Goal: Entertainment & Leisure: Browse casually

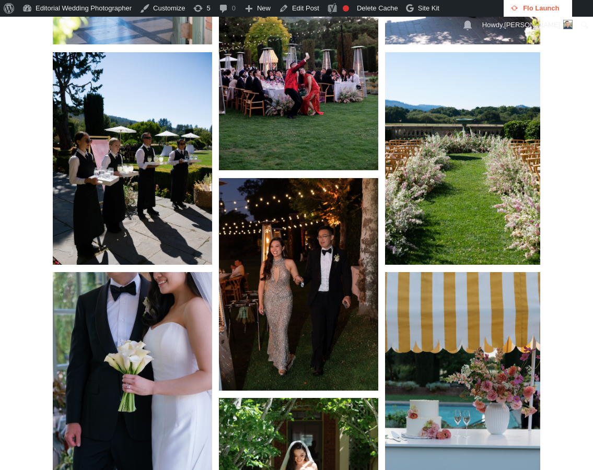
scroll to position [3655, 0]
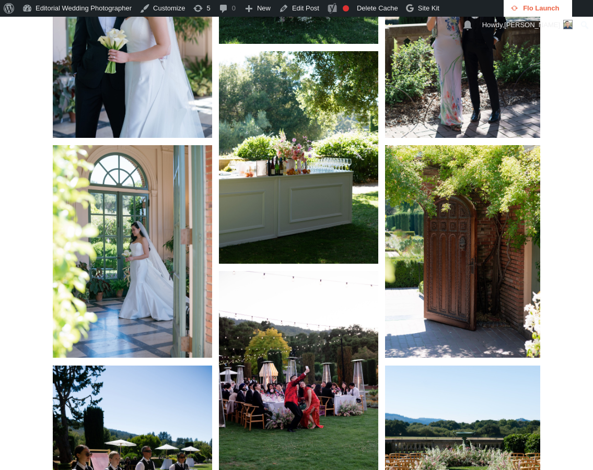
click at [274, 212] on img at bounding box center [298, 157] width 159 height 213
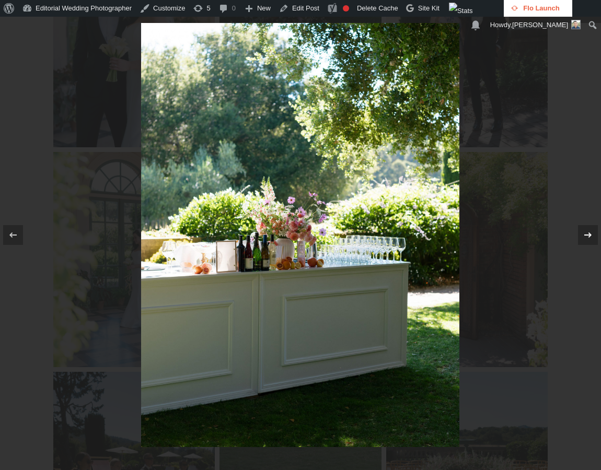
click at [583, 234] on icon at bounding box center [587, 235] width 13 height 13
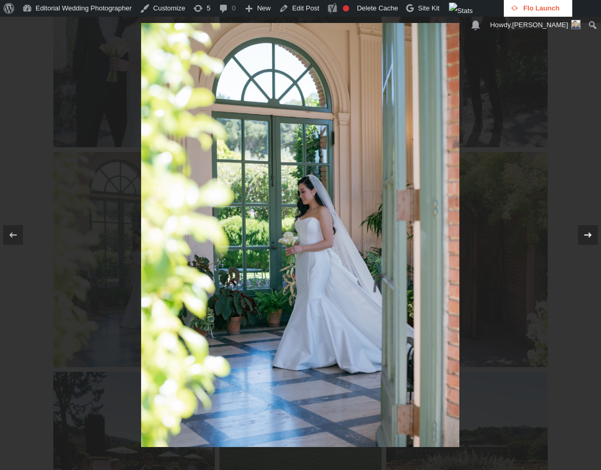
click at [583, 234] on icon at bounding box center [587, 235] width 13 height 13
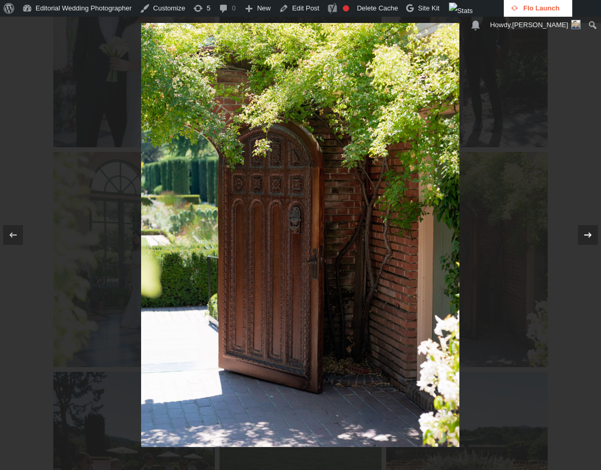
click at [583, 234] on icon at bounding box center [587, 235] width 13 height 13
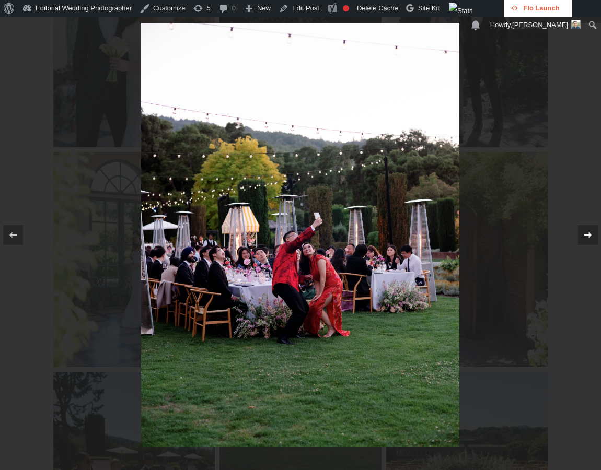
click at [583, 234] on icon at bounding box center [587, 235] width 13 height 13
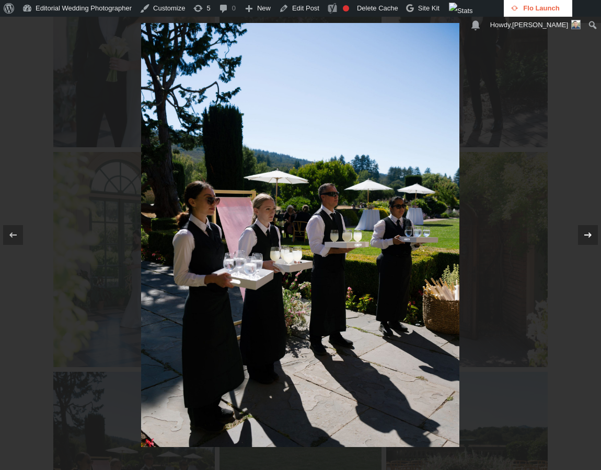
click at [583, 234] on icon at bounding box center [587, 235] width 13 height 13
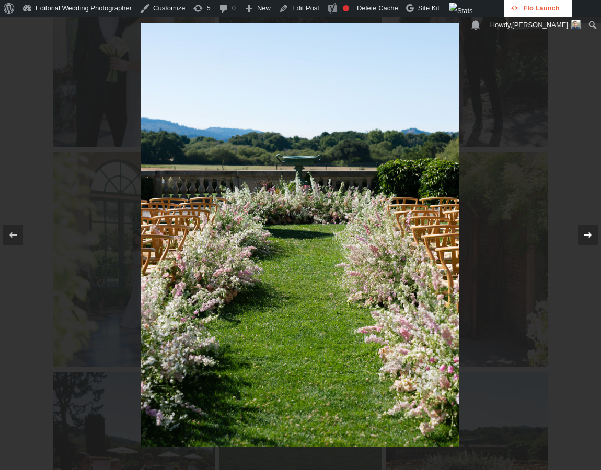
click at [583, 234] on icon at bounding box center [587, 235] width 13 height 13
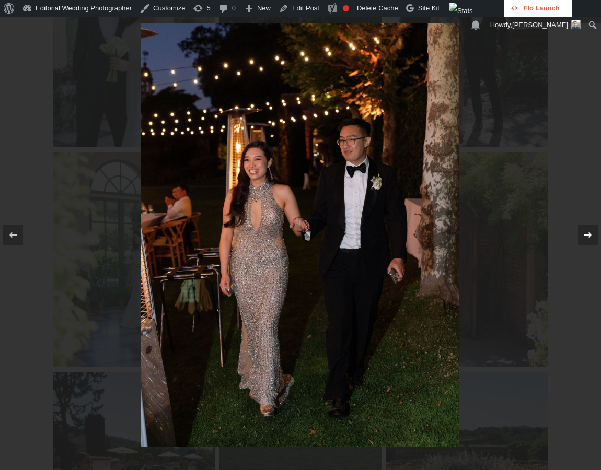
click at [583, 234] on icon at bounding box center [587, 235] width 13 height 13
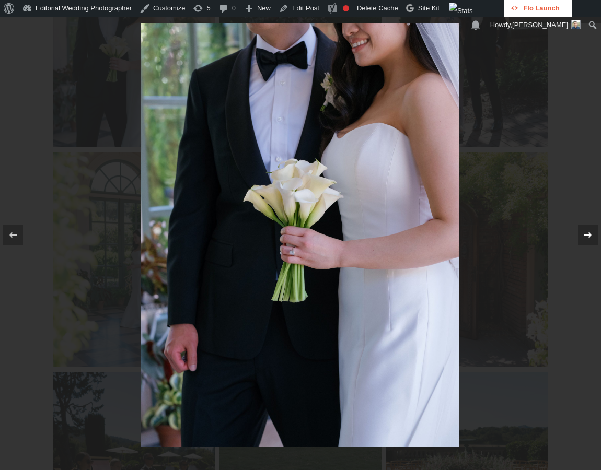
click at [583, 234] on icon at bounding box center [587, 235] width 13 height 13
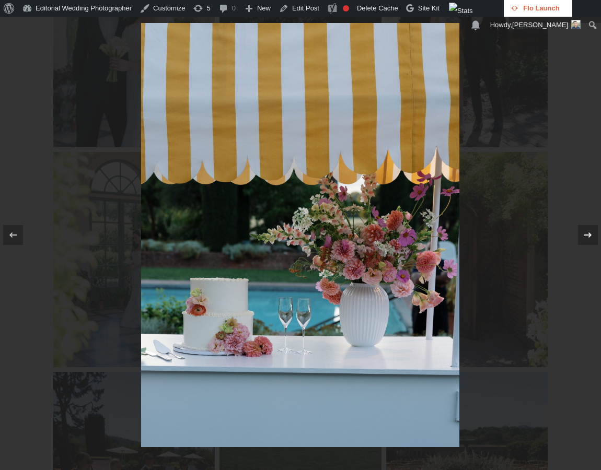
click at [583, 234] on icon at bounding box center [587, 235] width 13 height 13
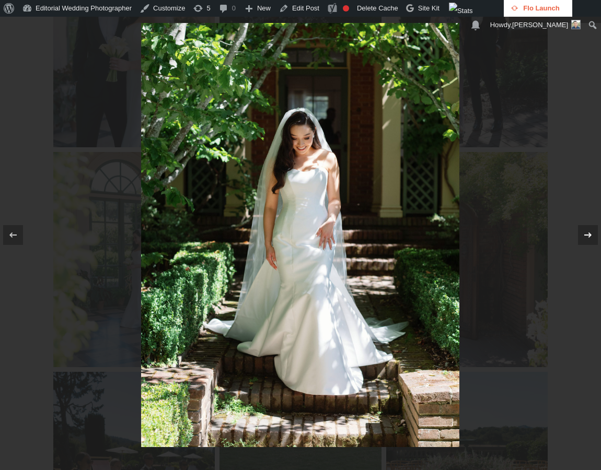
click at [583, 234] on icon at bounding box center [587, 235] width 13 height 13
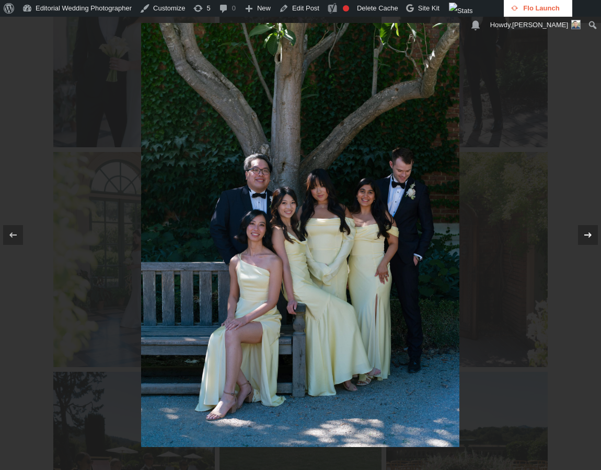
click at [583, 234] on icon at bounding box center [587, 235] width 13 height 13
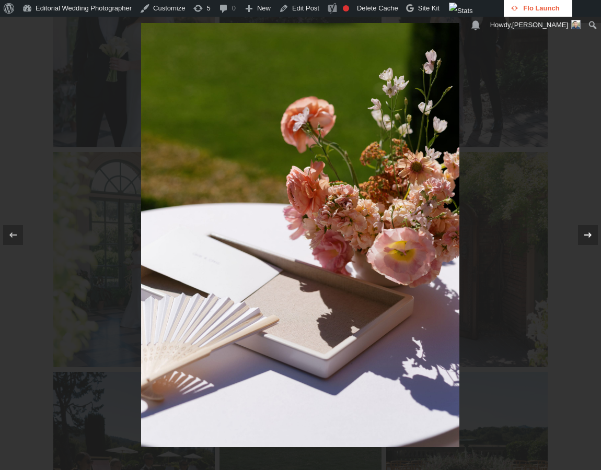
click at [583, 234] on icon at bounding box center [587, 235] width 13 height 13
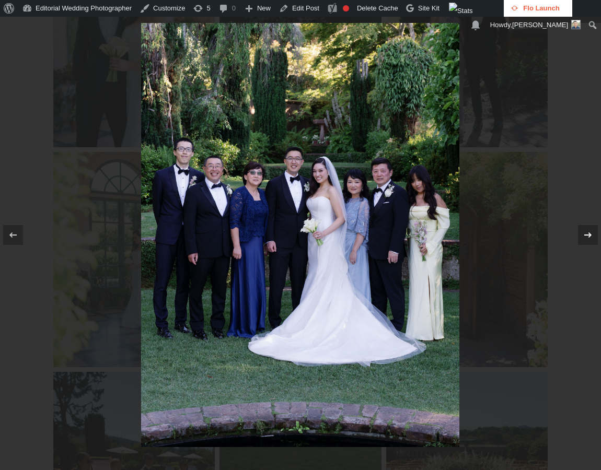
click at [583, 234] on icon at bounding box center [587, 235] width 13 height 13
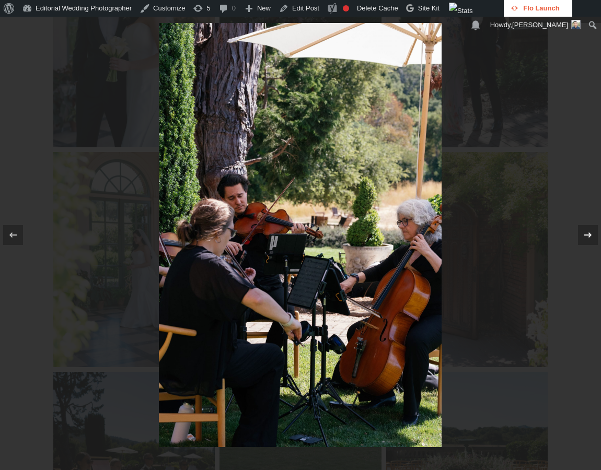
click at [583, 234] on icon at bounding box center [587, 235] width 13 height 13
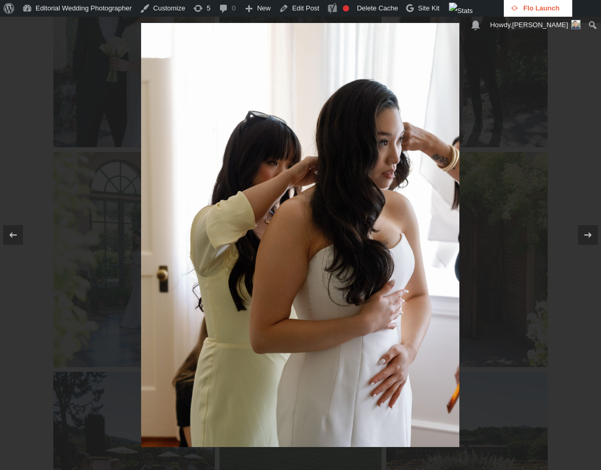
click at [568, 99] on div at bounding box center [300, 235] width 601 height 470
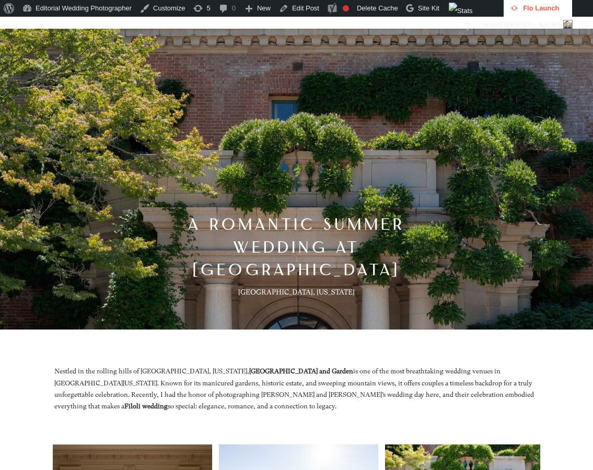
scroll to position [50, 0]
